Goal: Information Seeking & Learning: Learn about a topic

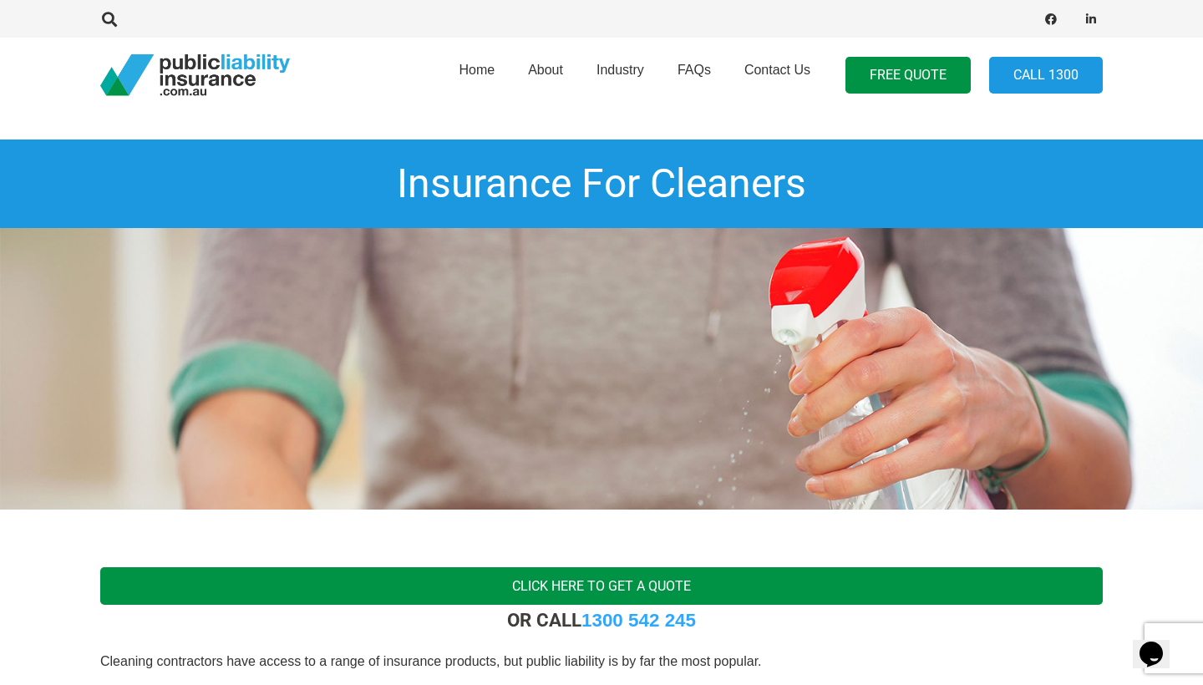
click at [509, 590] on link "Click here to get a quote" at bounding box center [601, 586] width 1002 height 38
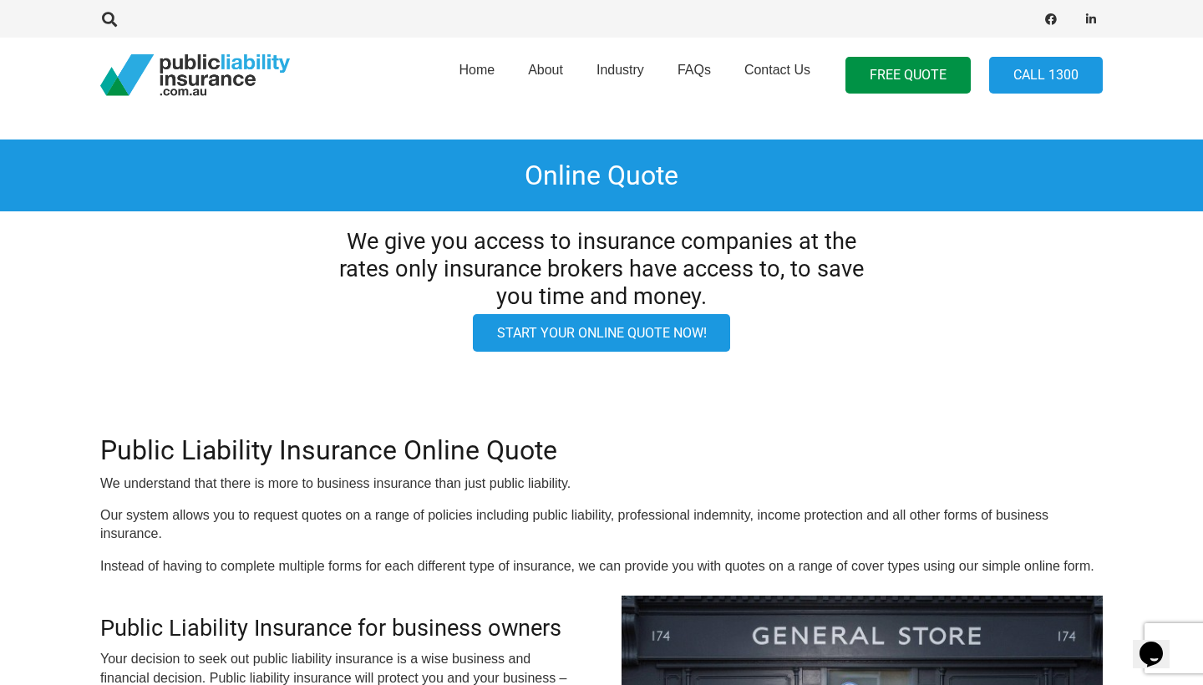
click at [568, 338] on link "Start your online quote now!" at bounding box center [602, 333] width 258 height 38
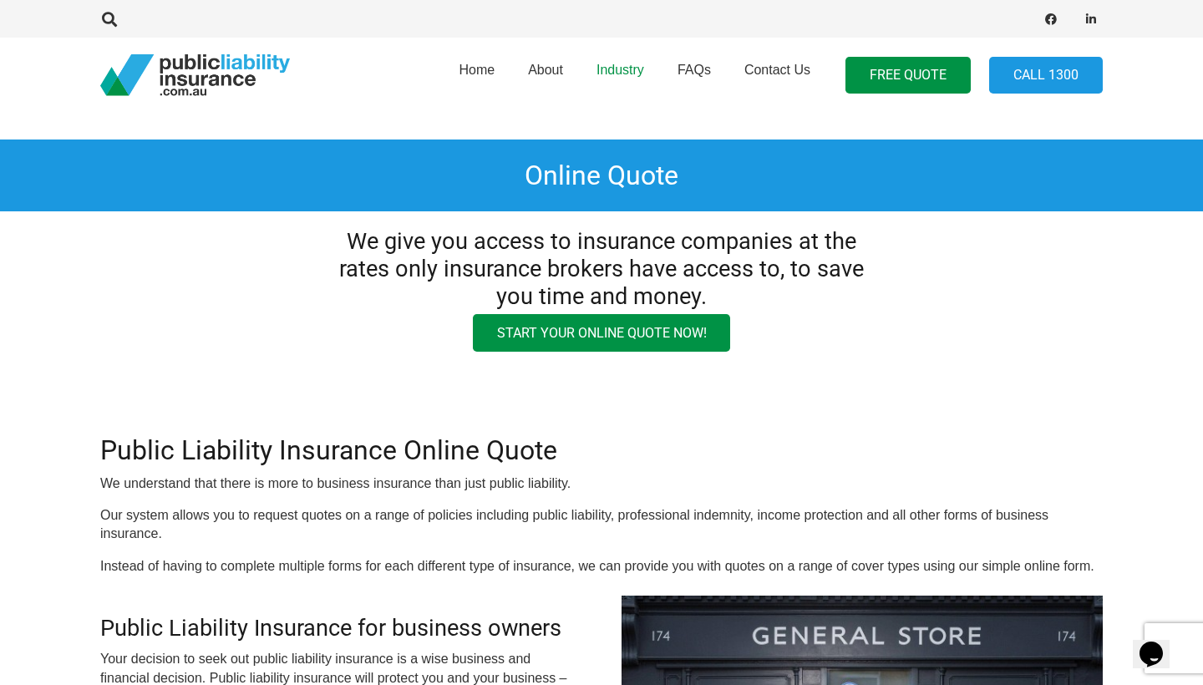
click at [610, 73] on span "Industry" at bounding box center [620, 70] width 48 height 14
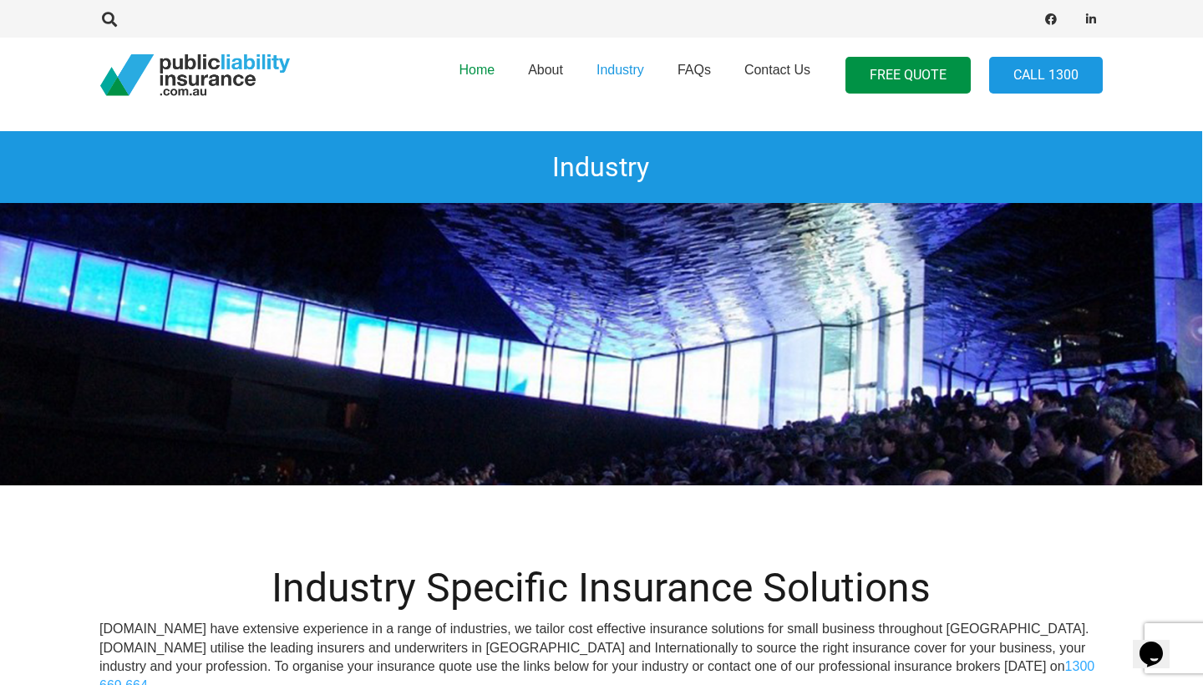
click at [489, 65] on span "Home" at bounding box center [476, 70] width 36 height 14
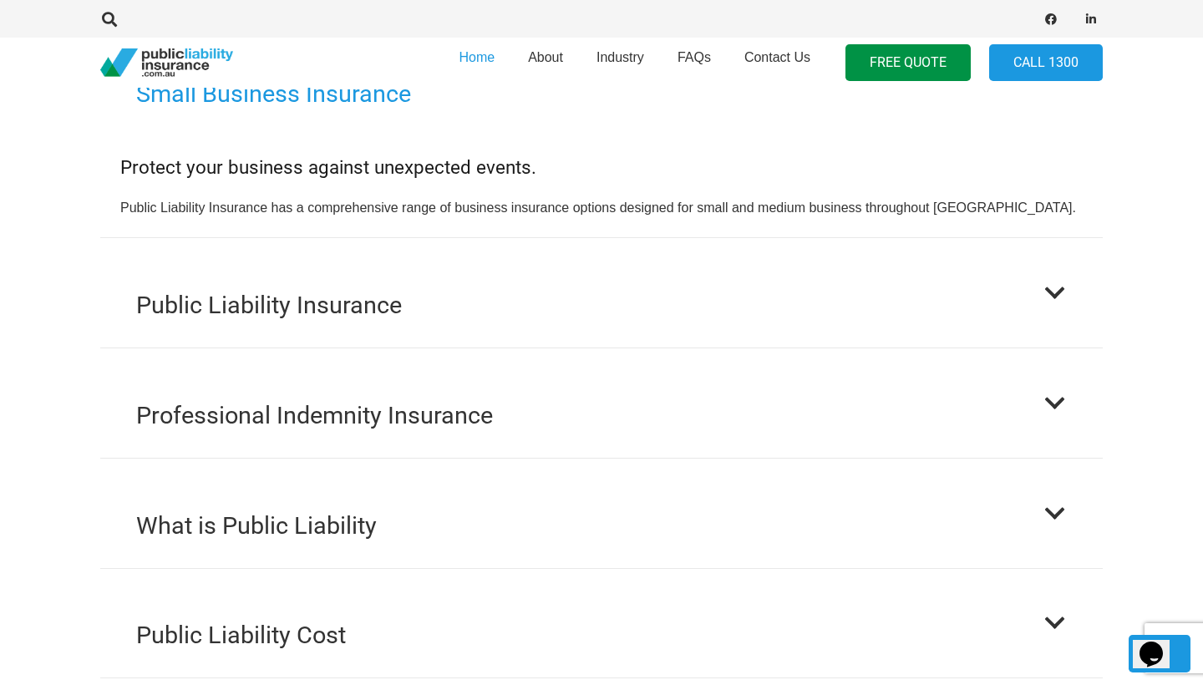
scroll to position [1602, 0]
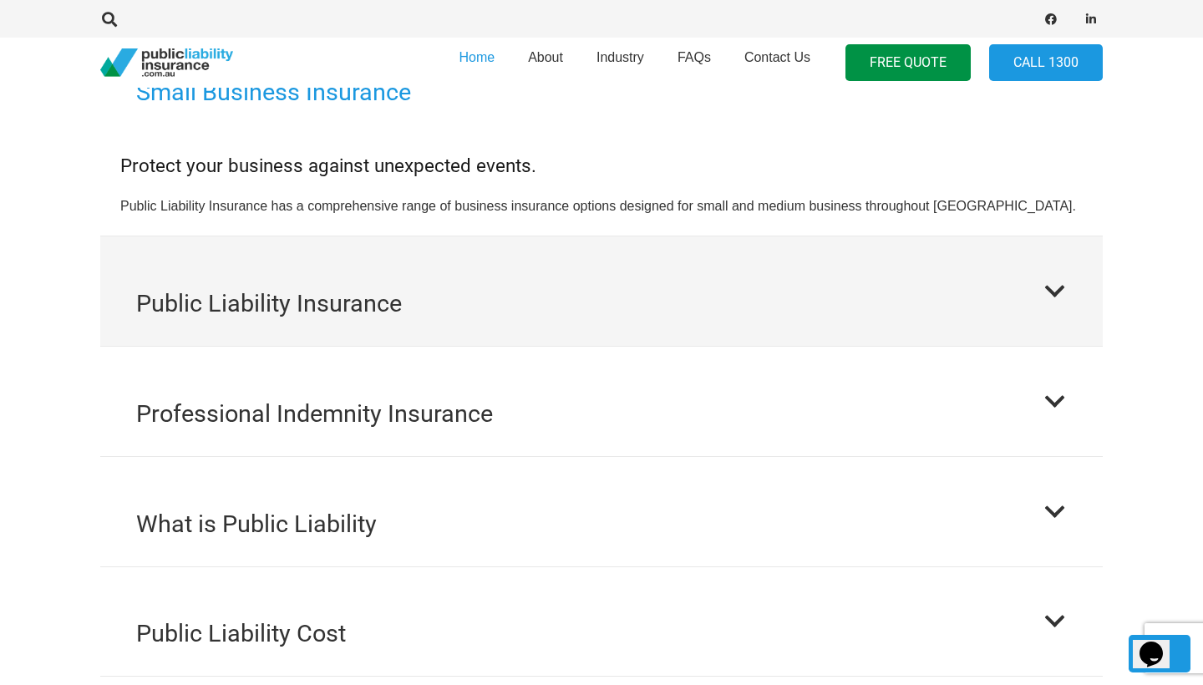
click at [363, 290] on h2 "Public Liability Insurance" at bounding box center [269, 304] width 266 height 36
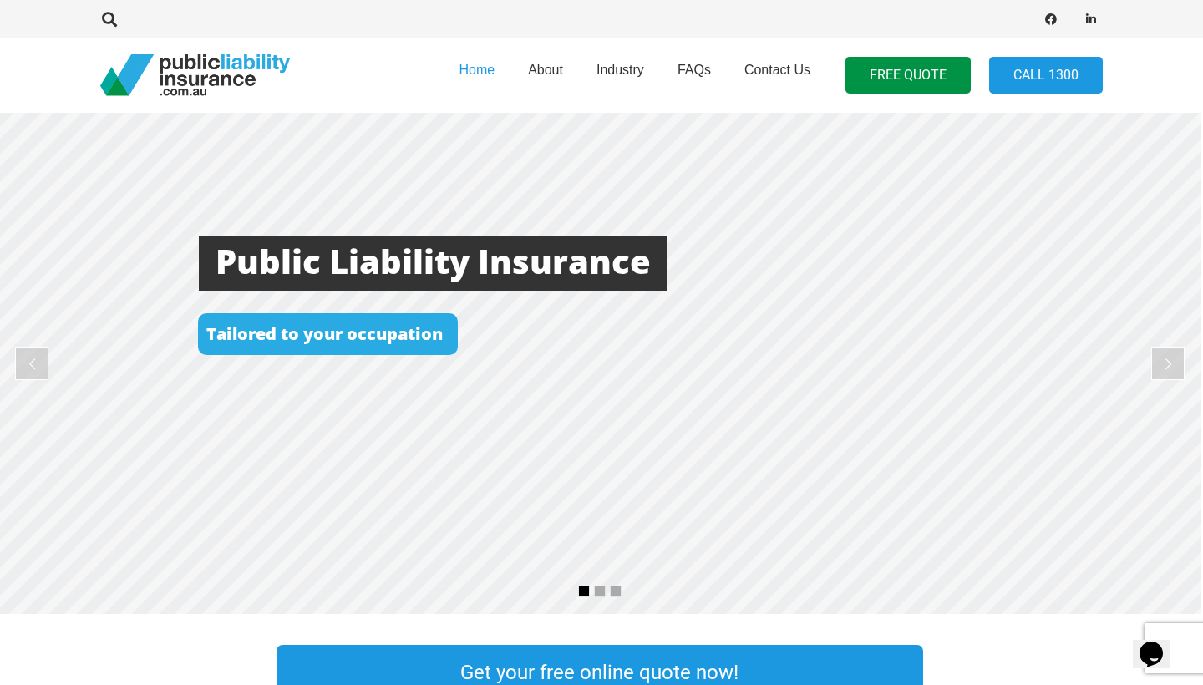
scroll to position [0, 2]
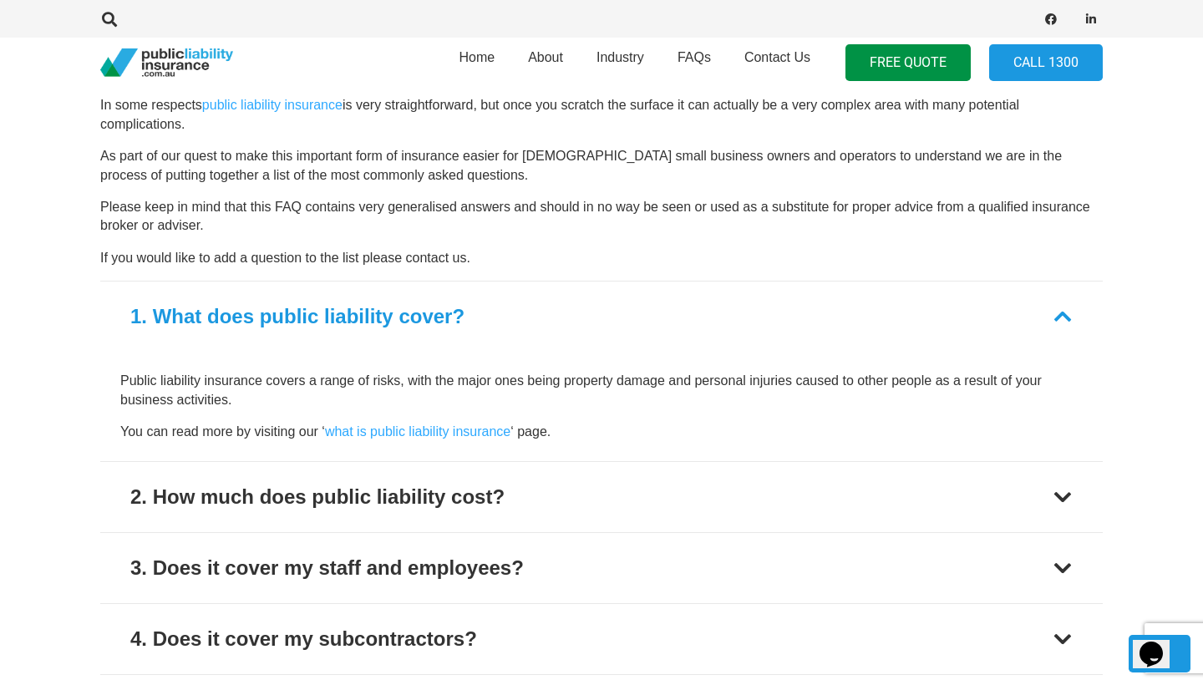
scroll to position [2094, 0]
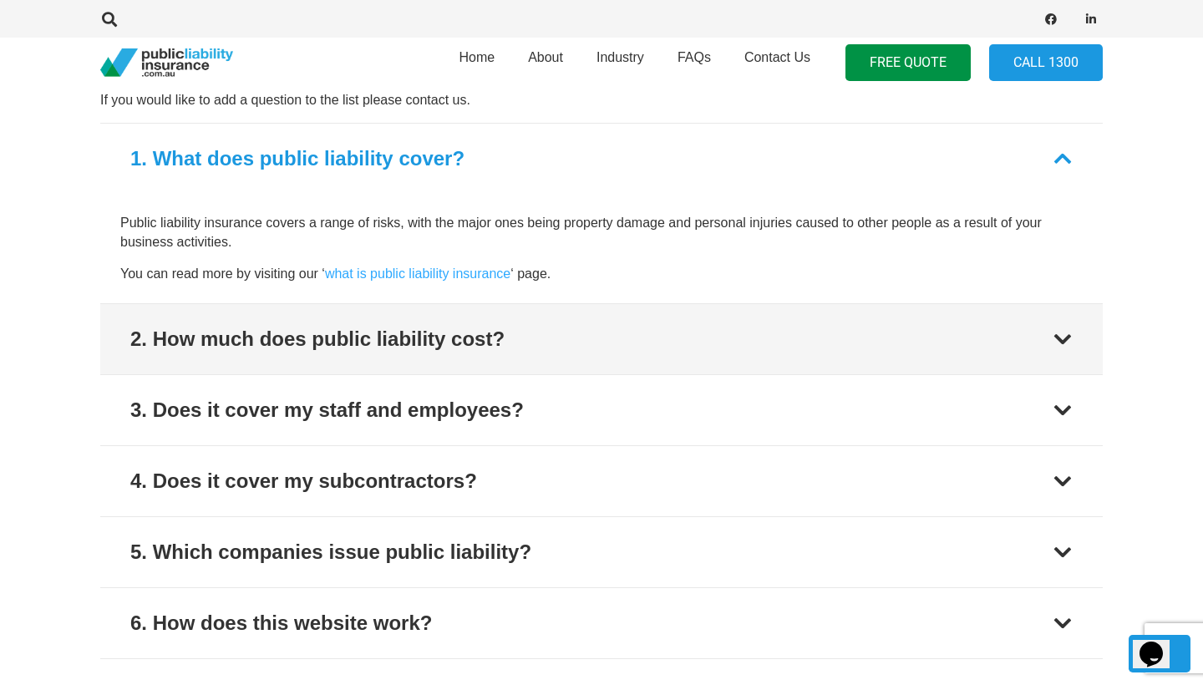
click at [398, 333] on div "2. How much does public liability cost?" at bounding box center [317, 339] width 374 height 30
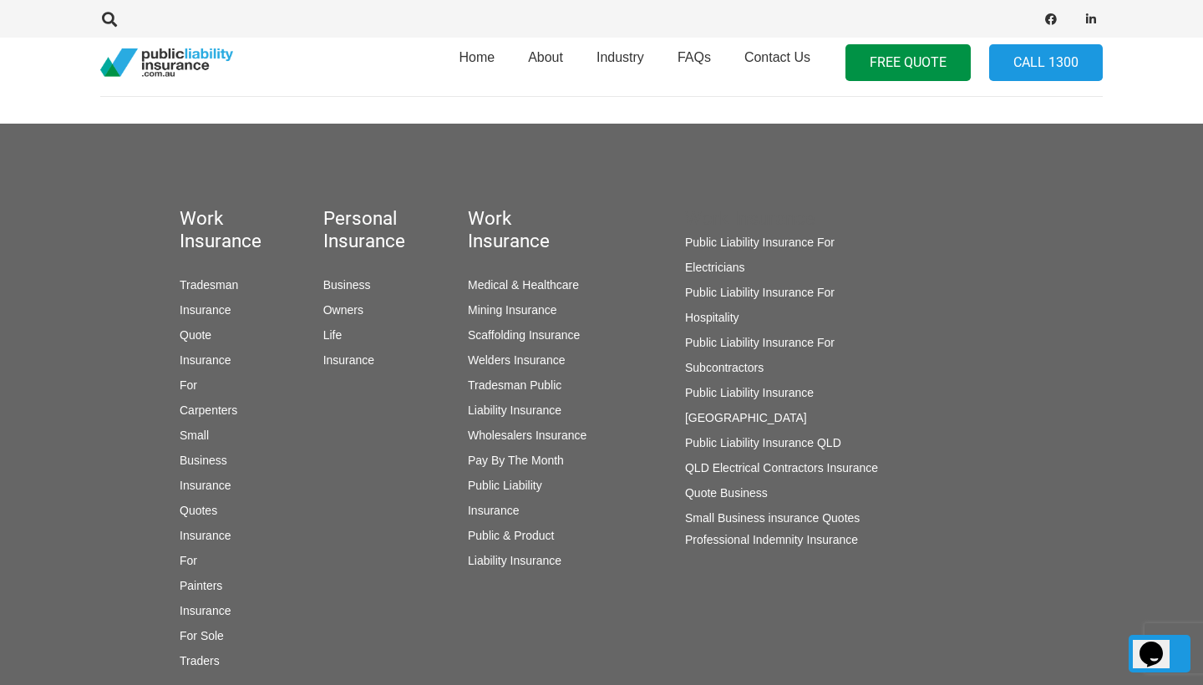
scroll to position [3376, 0]
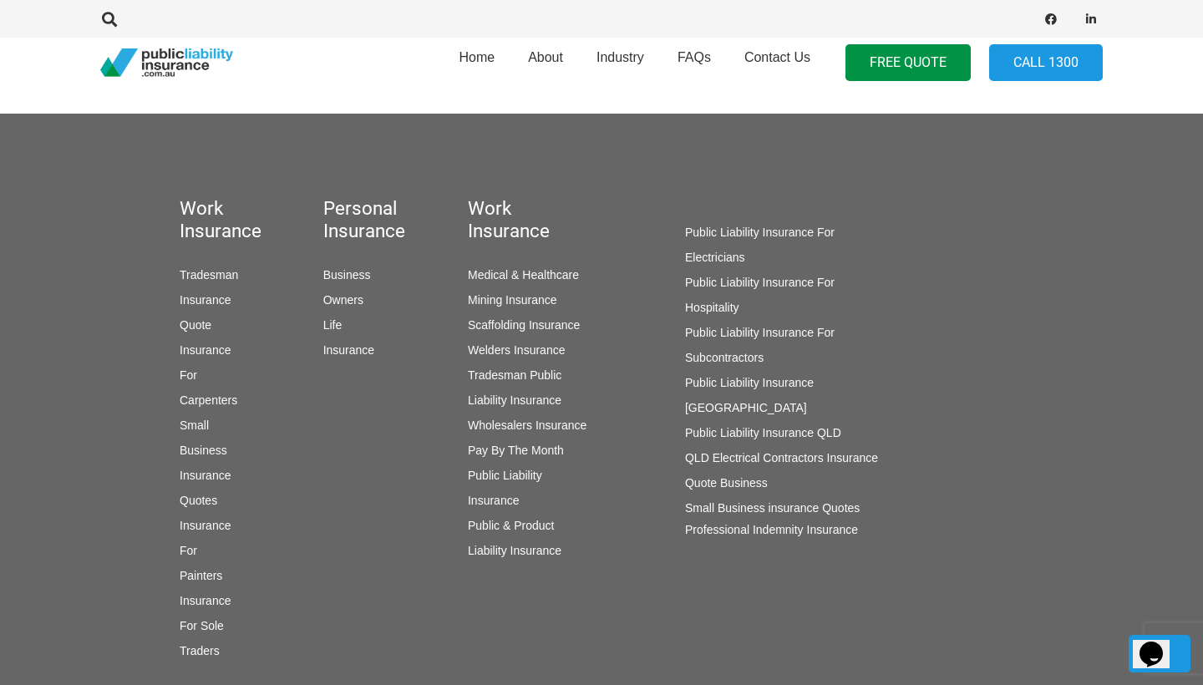
click at [202, 610] on link "Insurance For Sole Traders" at bounding box center [205, 625] width 51 height 63
